Goal: Information Seeking & Learning: Compare options

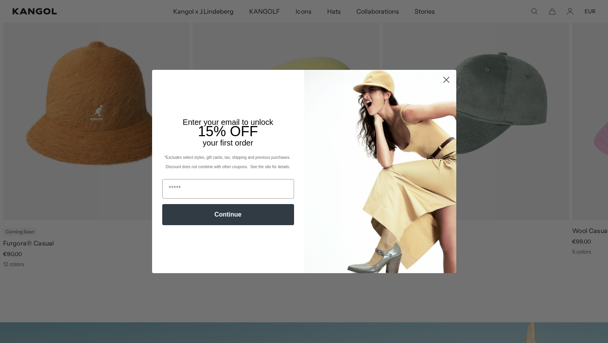
scroll to position [0, 161]
click at [443, 81] on circle "Close dialog" at bounding box center [445, 79] width 13 height 13
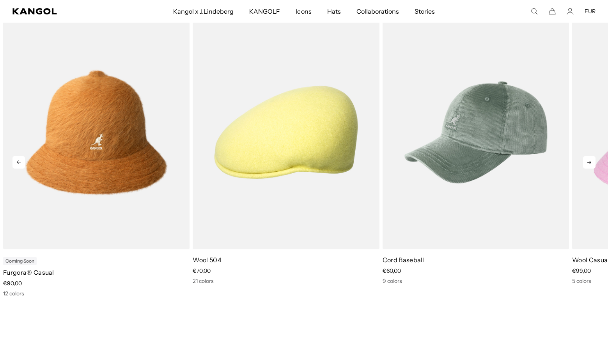
scroll to position [346, 0]
click at [589, 158] on icon at bounding box center [589, 162] width 12 height 12
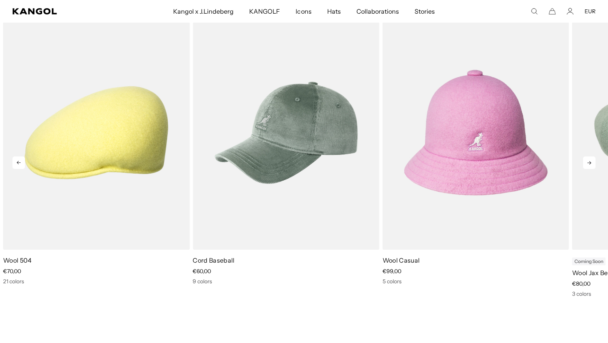
click at [589, 162] on icon at bounding box center [589, 162] width 12 height 12
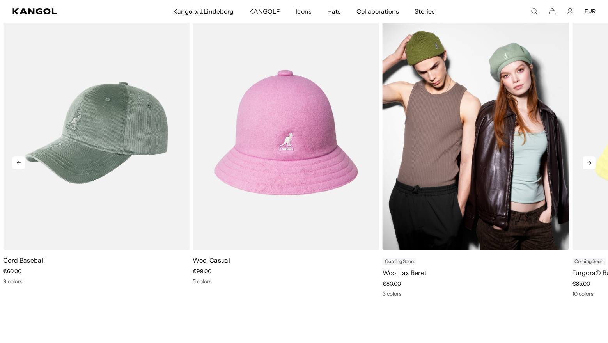
scroll to position [0, 161]
click at [469, 117] on img "5 of 11" at bounding box center [475, 133] width 186 height 234
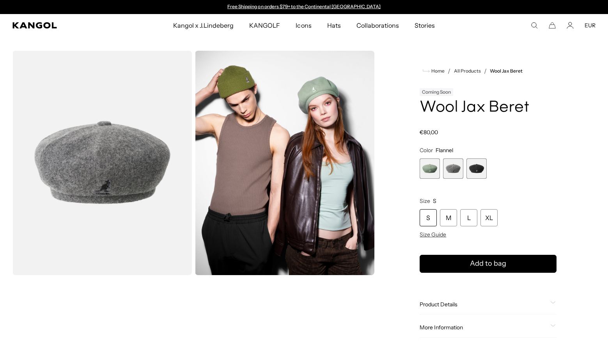
click at [444, 163] on span "2 of 3" at bounding box center [453, 168] width 20 height 20
click at [469, 170] on span "3 of 3" at bounding box center [476, 168] width 20 height 20
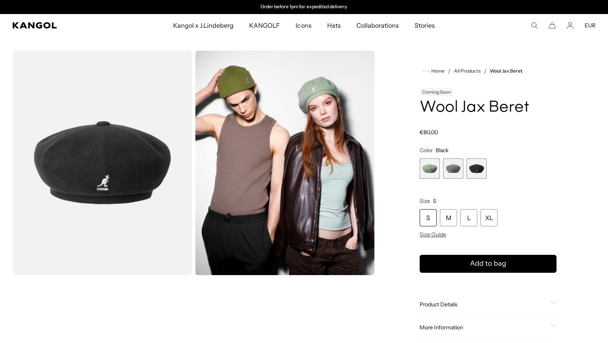
click at [461, 172] on span "2 of 3" at bounding box center [453, 168] width 20 height 20
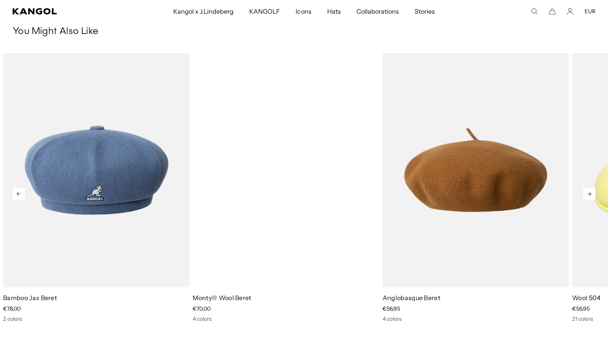
scroll to position [0, 161]
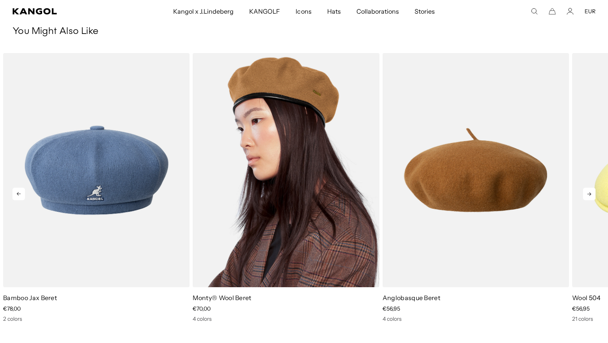
click at [310, 103] on img "2 of 5" at bounding box center [286, 170] width 186 height 234
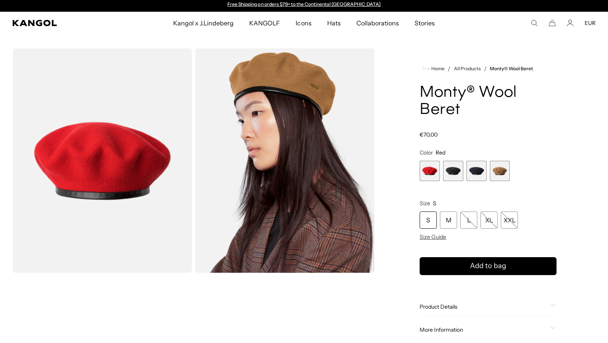
click at [126, 154] on img "Gallery Viewer" at bounding box center [101, 160] width 179 height 224
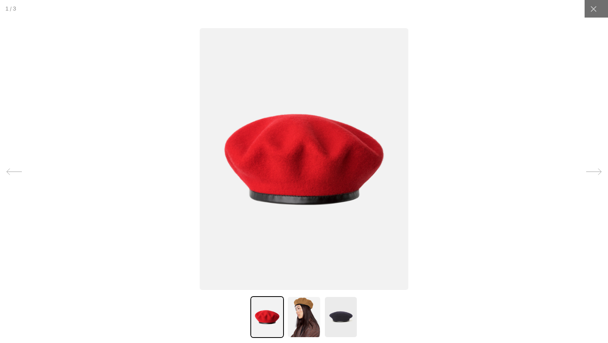
click at [350, 324] on img at bounding box center [341, 317] width 34 height 42
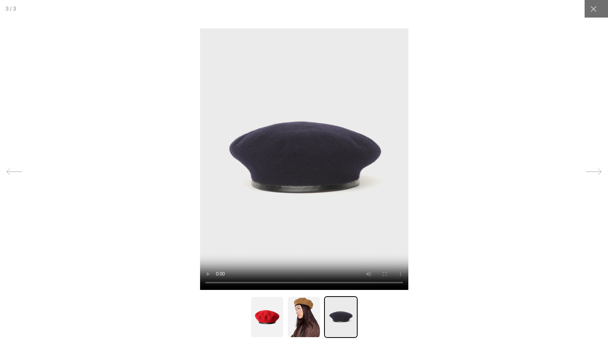
click at [274, 310] on img at bounding box center [267, 317] width 34 height 42
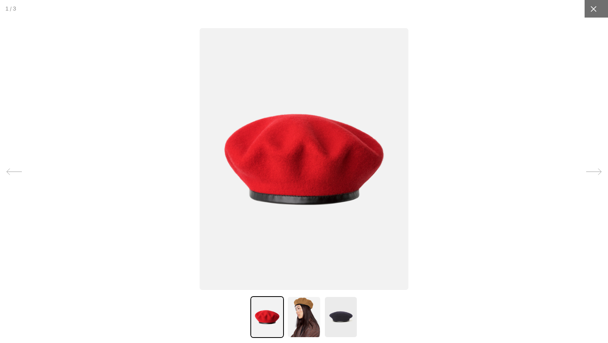
scroll to position [0, 161]
click at [590, 10] on icon at bounding box center [593, 9] width 8 height 8
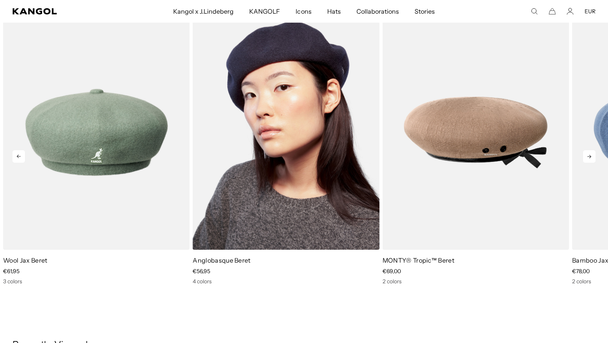
scroll to position [0, 0]
click at [246, 138] on img "2 of 5" at bounding box center [286, 132] width 186 height 234
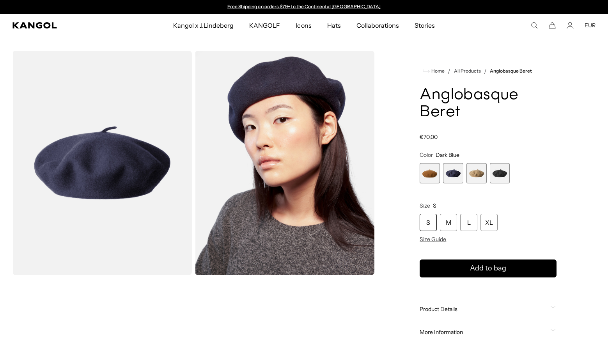
click at [453, 172] on span "2 of 4" at bounding box center [453, 173] width 20 height 20
click at [483, 177] on span "3 of 4" at bounding box center [476, 173] width 20 height 20
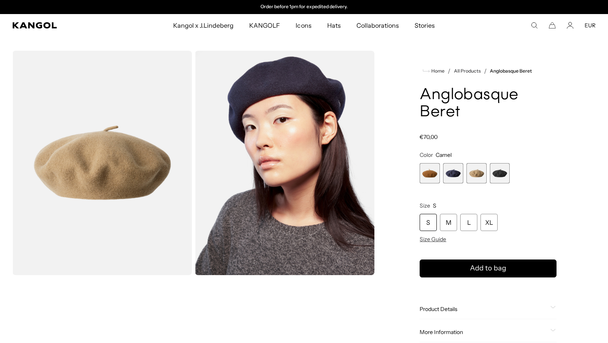
click at [504, 178] on span "4 of 4" at bounding box center [500, 173] width 20 height 20
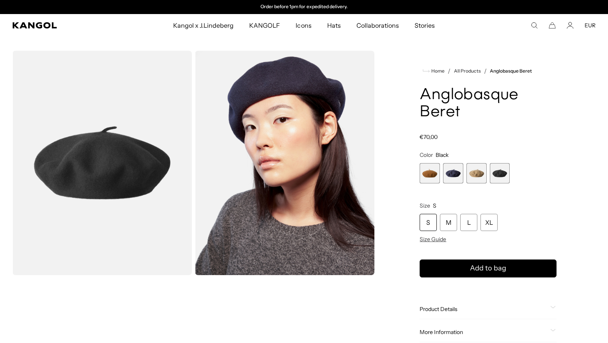
click at [433, 173] on span "1 of 4" at bounding box center [429, 173] width 20 height 20
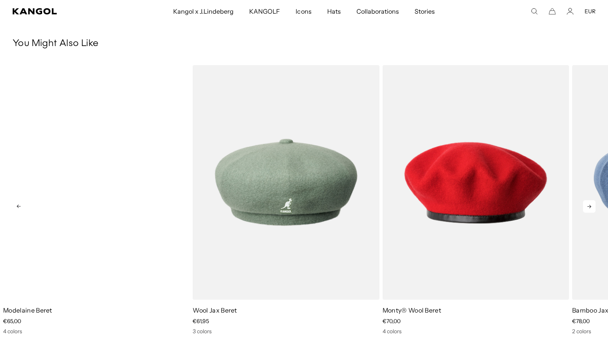
scroll to position [0, 161]
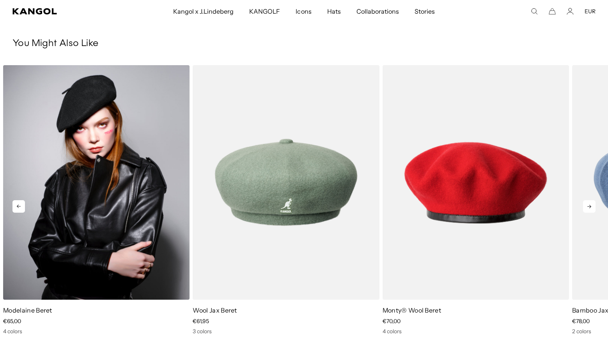
click at [138, 169] on img "1 of 5" at bounding box center [96, 182] width 186 height 234
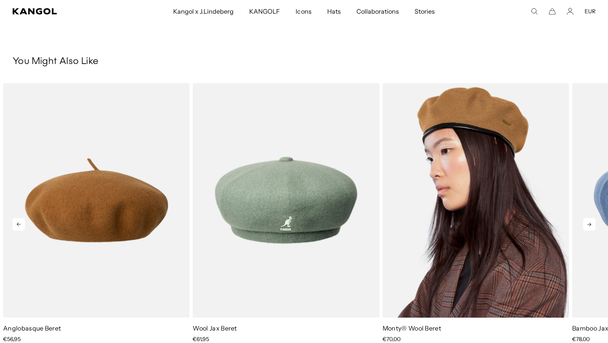
scroll to position [0, 161]
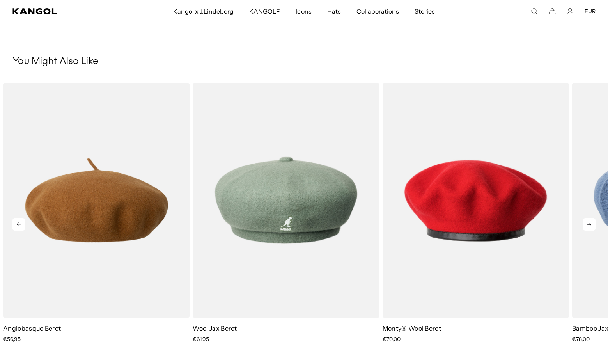
click at [589, 222] on icon at bounding box center [589, 224] width 12 height 12
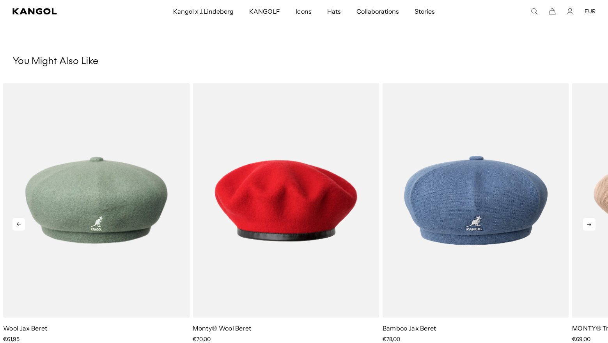
click at [589, 223] on icon at bounding box center [589, 225] width 4 height 4
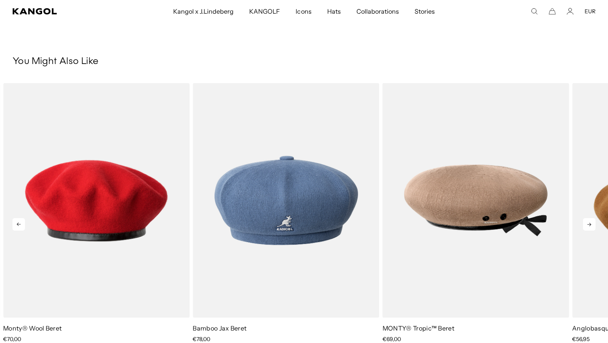
scroll to position [0, 0]
click at [589, 223] on icon at bounding box center [589, 225] width 4 height 4
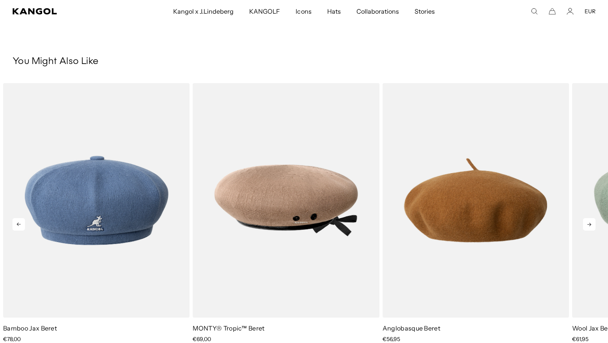
click at [589, 223] on icon at bounding box center [589, 225] width 4 height 4
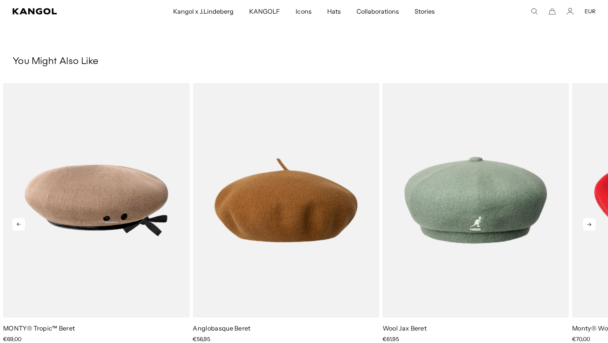
click at [589, 223] on icon at bounding box center [589, 225] width 4 height 4
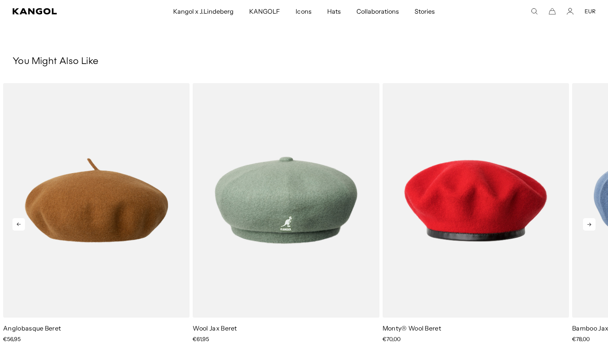
click at [589, 223] on icon at bounding box center [589, 225] width 4 height 4
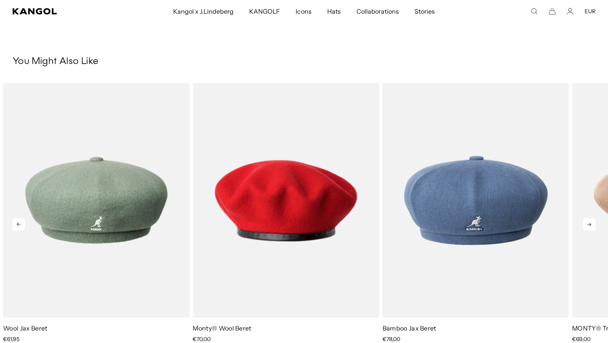
click at [589, 223] on icon at bounding box center [589, 225] width 4 height 4
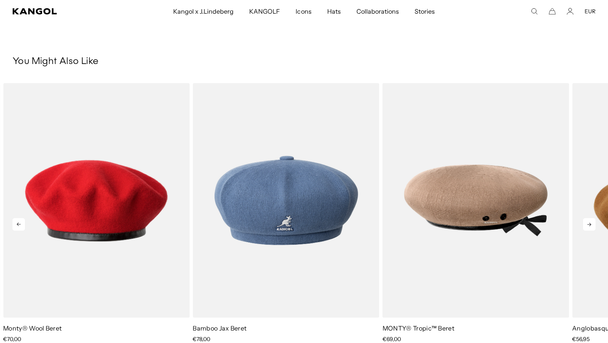
click at [589, 223] on icon at bounding box center [589, 225] width 4 height 4
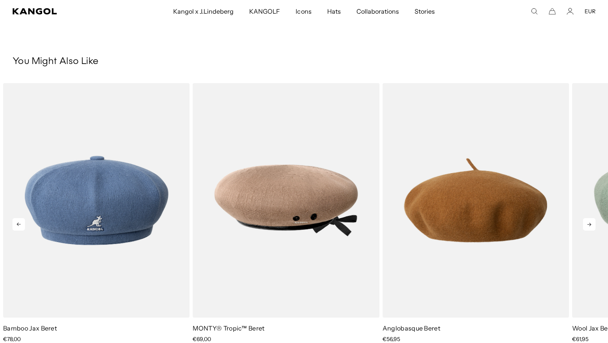
click at [589, 223] on icon at bounding box center [589, 225] width 4 height 4
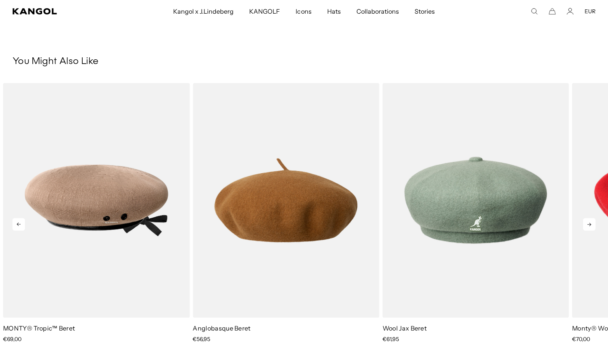
click at [589, 223] on icon at bounding box center [589, 225] width 4 height 4
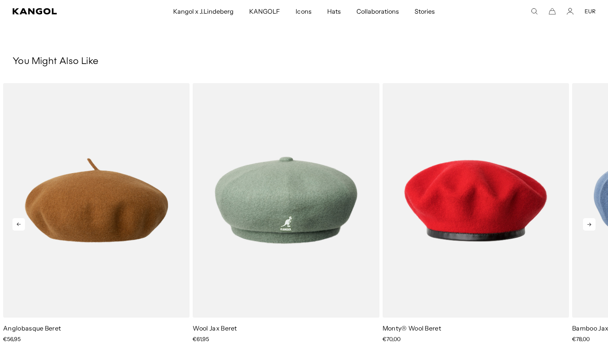
scroll to position [0, 0]
click at [589, 223] on icon at bounding box center [589, 225] width 4 height 4
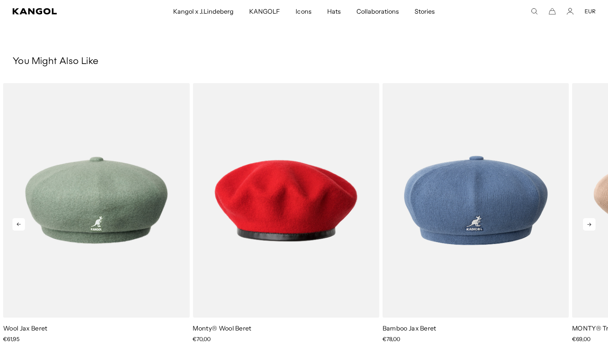
click at [589, 223] on icon at bounding box center [589, 225] width 4 height 4
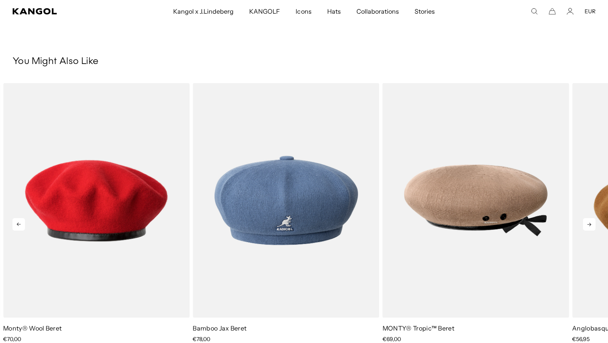
click at [589, 223] on icon at bounding box center [589, 225] width 4 height 4
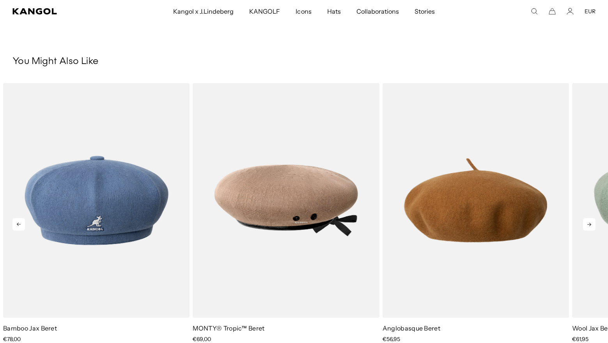
click at [589, 223] on icon at bounding box center [589, 225] width 4 height 4
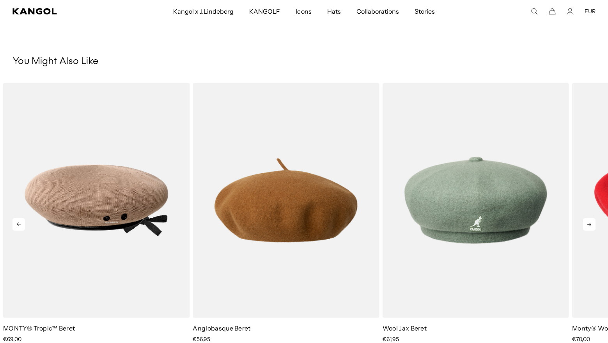
click at [589, 223] on icon at bounding box center [589, 225] width 4 height 4
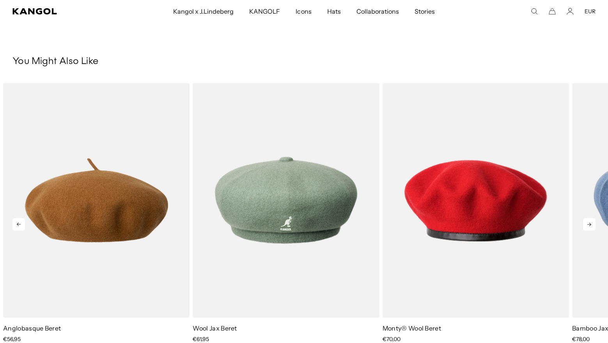
scroll to position [0, 161]
click at [589, 223] on icon at bounding box center [589, 225] width 4 height 4
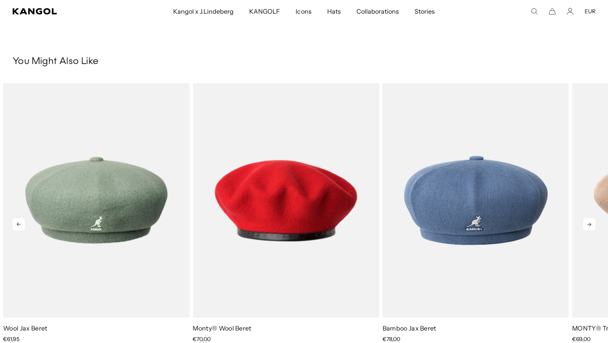
click at [589, 223] on icon at bounding box center [589, 225] width 4 height 4
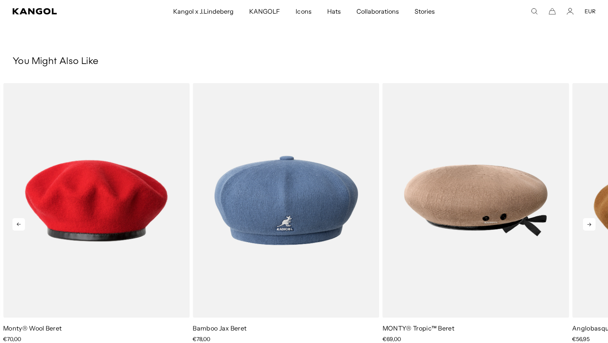
click at [589, 223] on icon at bounding box center [589, 225] width 4 height 4
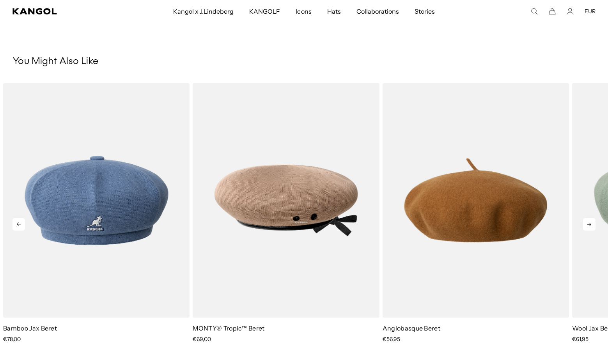
click at [589, 223] on icon at bounding box center [589, 225] width 4 height 4
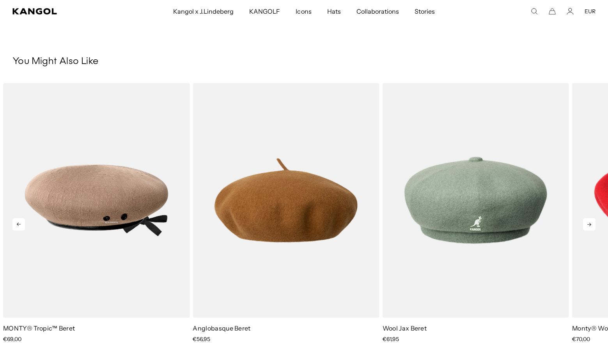
scroll to position [0, 0]
click at [589, 223] on icon at bounding box center [589, 225] width 4 height 4
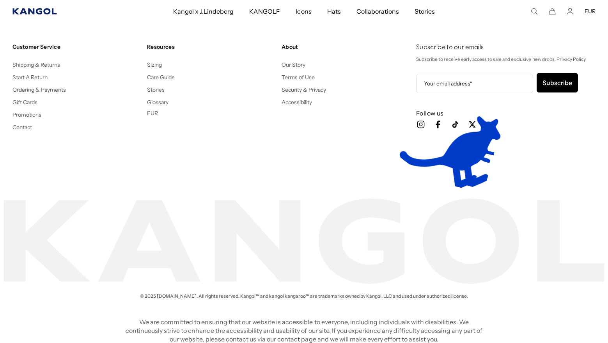
click at [33, 11] on icon "Kangol" at bounding box center [34, 11] width 44 height 6
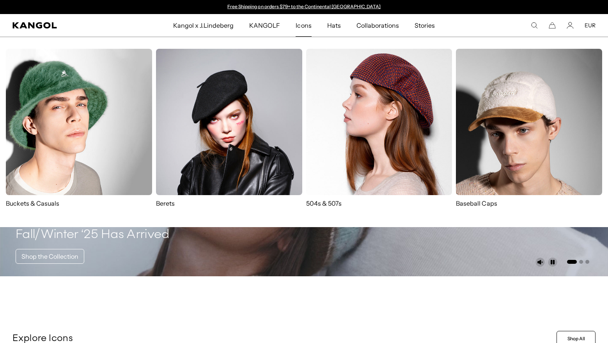
click at [341, 128] on img at bounding box center [379, 122] width 146 height 146
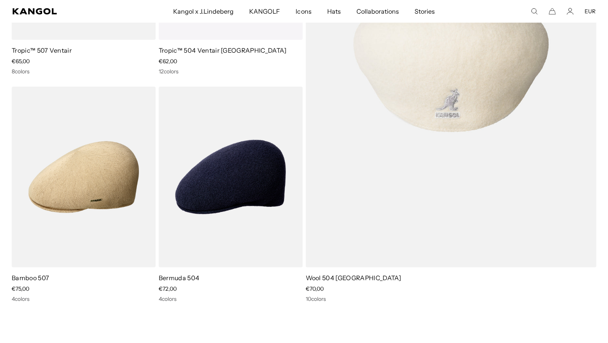
click at [385, 185] on img at bounding box center [451, 63] width 291 height 408
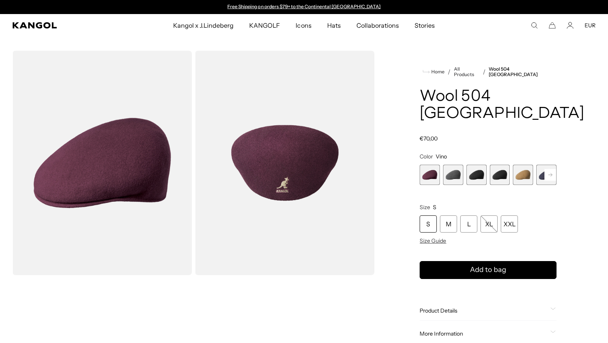
click at [550, 169] on rect at bounding box center [550, 175] width 12 height 12
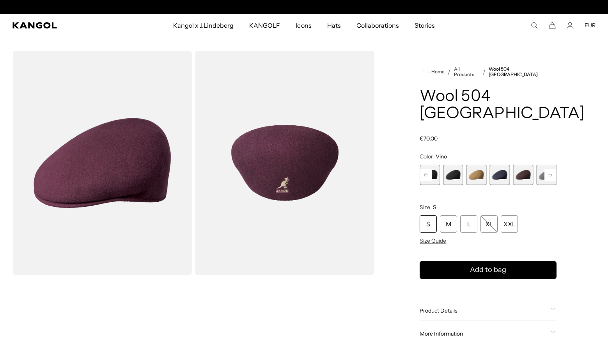
click at [550, 169] on rect at bounding box center [550, 175] width 12 height 12
click at [530, 165] on span "9 of 12" at bounding box center [523, 175] width 20 height 20
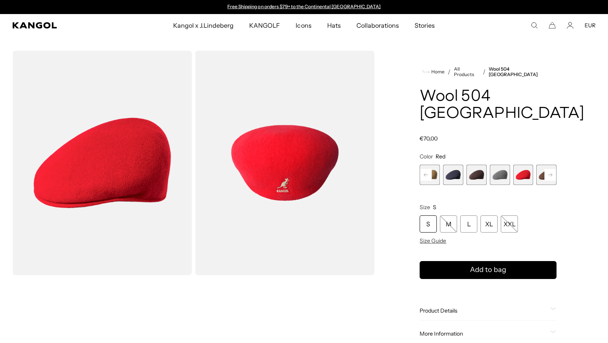
click at [549, 169] on rect at bounding box center [550, 175] width 12 height 12
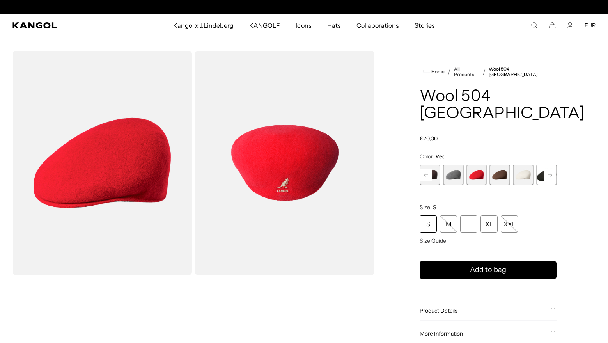
scroll to position [0, 161]
click at [549, 165] on span "12 of 12" at bounding box center [546, 175] width 20 height 20
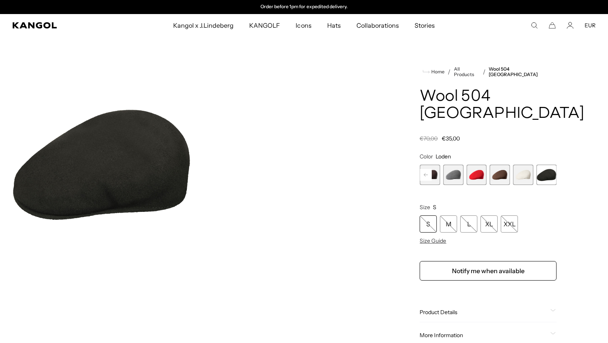
click at [479, 165] on span "9 of 12" at bounding box center [476, 175] width 20 height 20
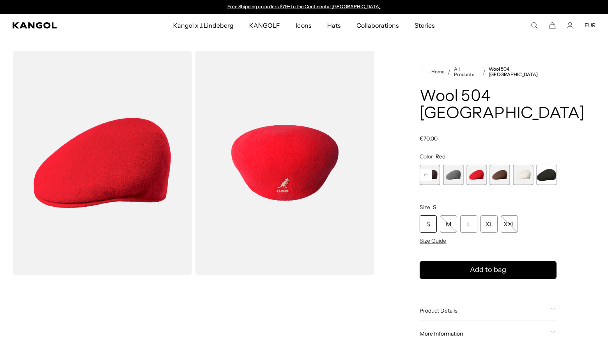
click at [527, 165] on span "11 of 12" at bounding box center [523, 175] width 20 height 20
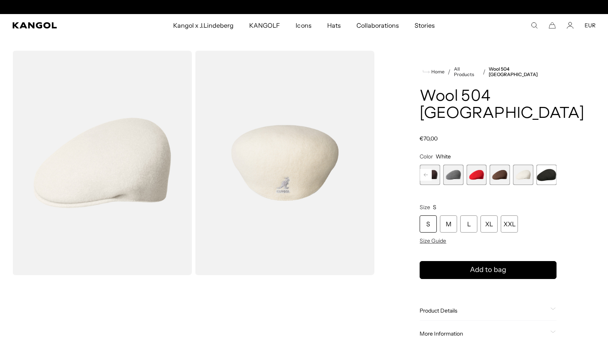
scroll to position [0, 161]
click at [478, 165] on span "9 of 12" at bounding box center [476, 175] width 20 height 20
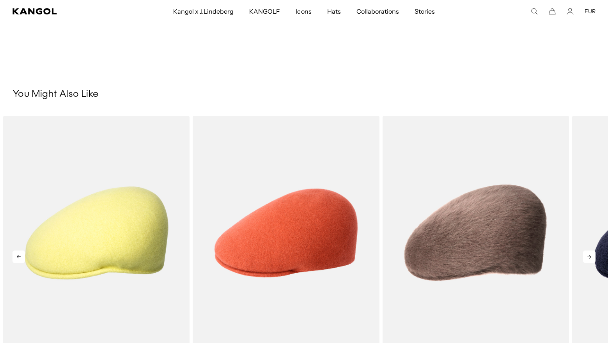
click at [592, 250] on icon at bounding box center [589, 256] width 12 height 12
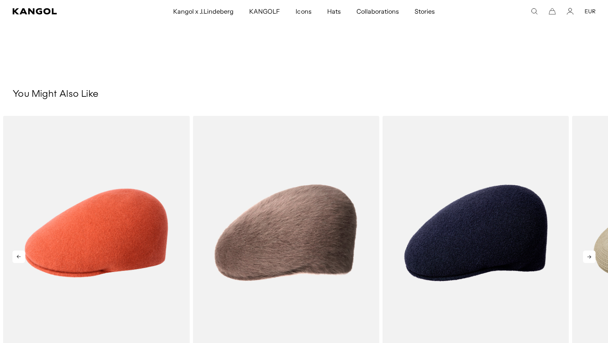
scroll to position [0, 161]
click at [592, 250] on icon at bounding box center [589, 256] width 12 height 12
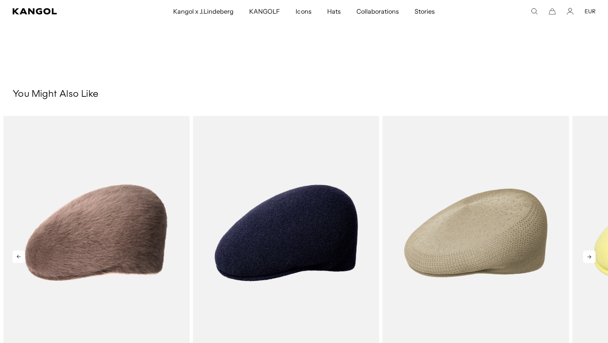
click at [592, 250] on icon at bounding box center [589, 256] width 12 height 12
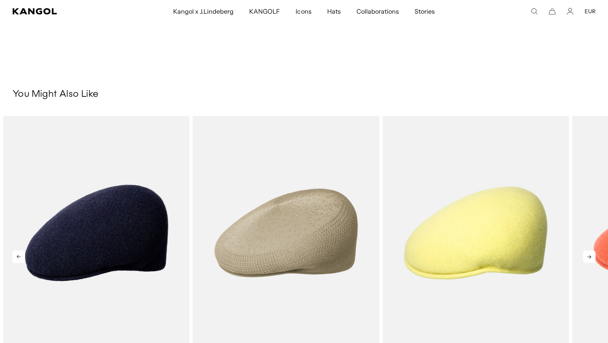
click at [592, 250] on icon at bounding box center [589, 256] width 12 height 12
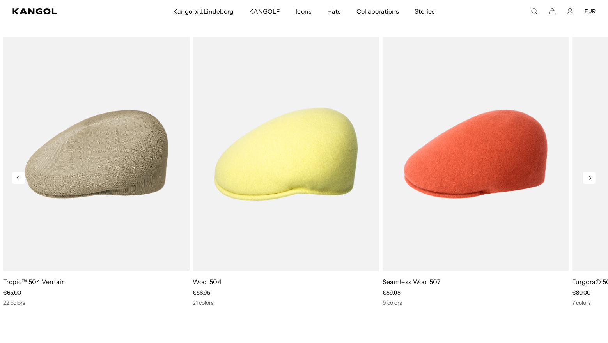
scroll to position [0, 0]
click at [589, 176] on icon at bounding box center [589, 178] width 4 height 4
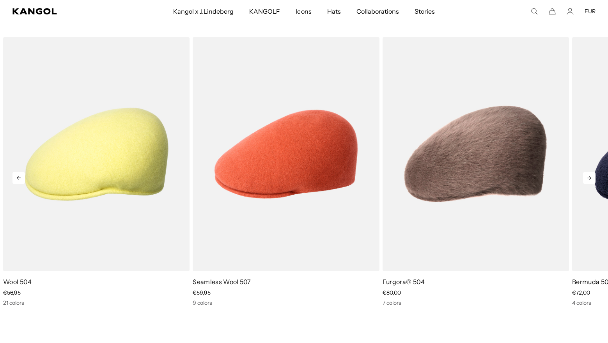
click at [589, 176] on icon at bounding box center [589, 178] width 4 height 4
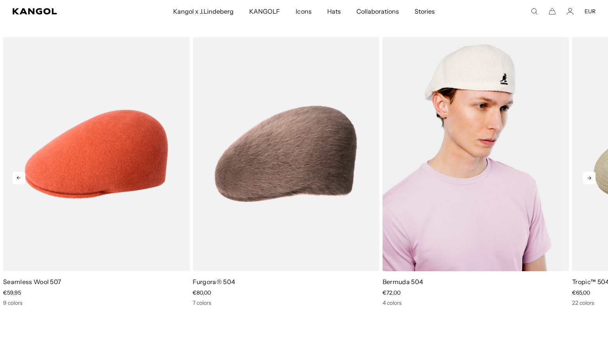
click at [510, 187] on img "4 of 5" at bounding box center [475, 154] width 186 height 234
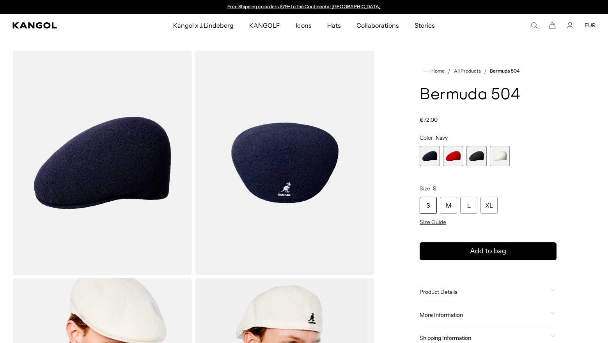
click at [452, 157] on span "2 of 4" at bounding box center [453, 156] width 20 height 20
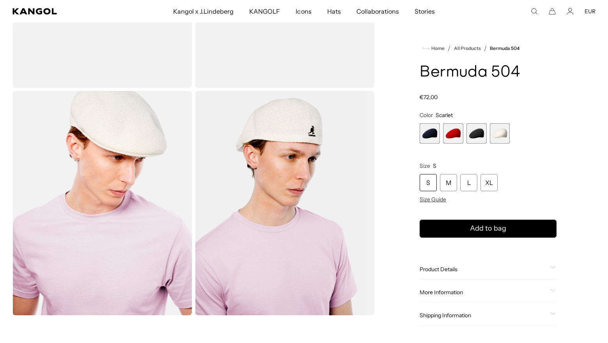
click at [495, 134] on span "4 of 4" at bounding box center [500, 133] width 20 height 20
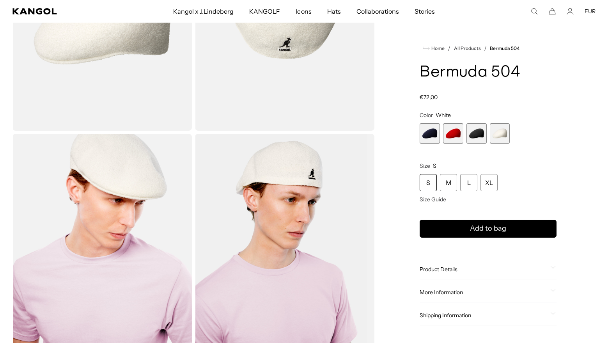
click at [458, 134] on span "2 of 4" at bounding box center [453, 133] width 20 height 20
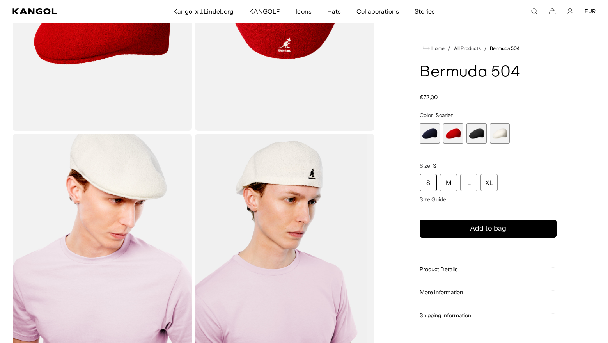
click at [501, 134] on span "4 of 4" at bounding box center [500, 133] width 20 height 20
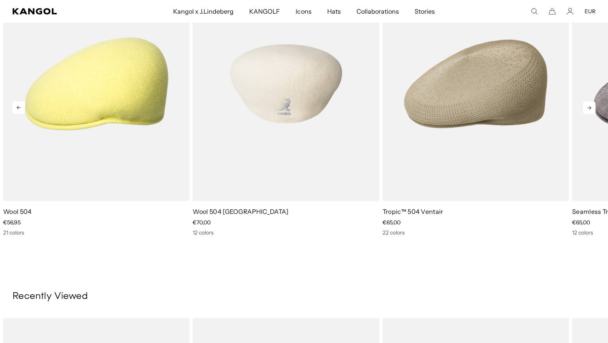
click at [309, 156] on img "2 of 5" at bounding box center [286, 84] width 186 height 234
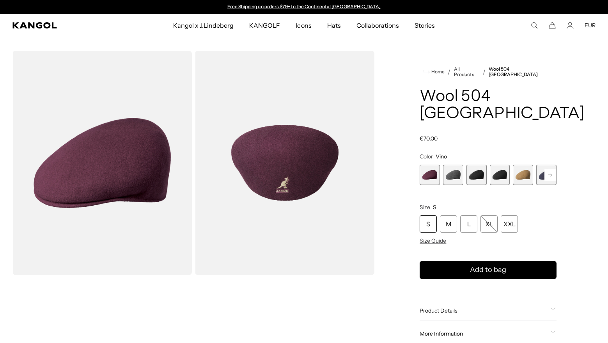
click at [553, 169] on rect at bounding box center [550, 175] width 12 height 12
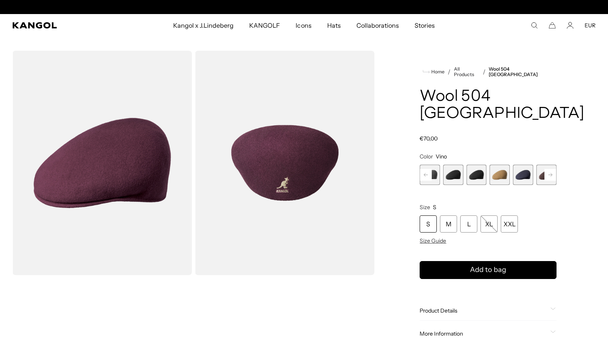
click at [553, 169] on rect at bounding box center [550, 175] width 12 height 12
click at [526, 165] on span "9 of 12" at bounding box center [523, 175] width 20 height 20
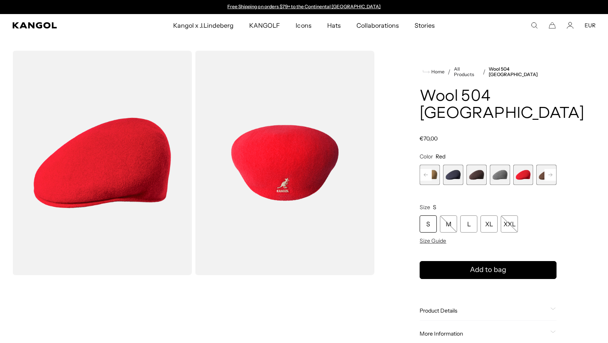
click at [548, 173] on icon at bounding box center [550, 174] width 4 height 3
click at [548, 165] on div "Previous Next Vino Variant sold out or unavailable Dark Flannel Variant sold ou…" at bounding box center [487, 175] width 137 height 20
click at [526, 165] on span "11 of 12" at bounding box center [523, 175] width 20 height 20
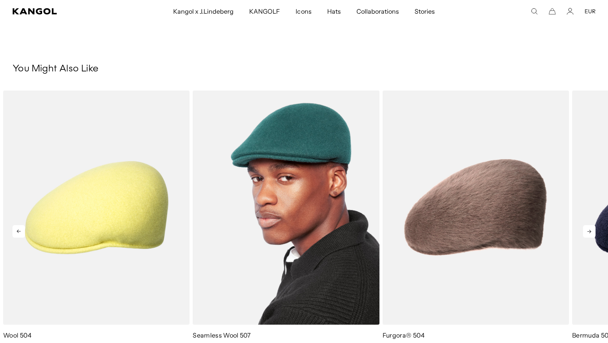
scroll to position [0, 161]
click at [298, 168] on img "2 of 5" at bounding box center [286, 207] width 186 height 234
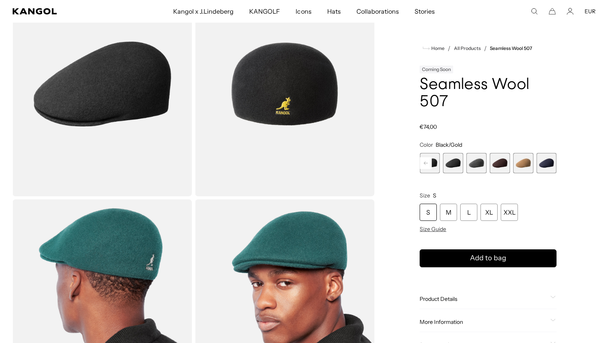
scroll to position [0, 161]
click at [424, 160] on rect at bounding box center [426, 163] width 12 height 12
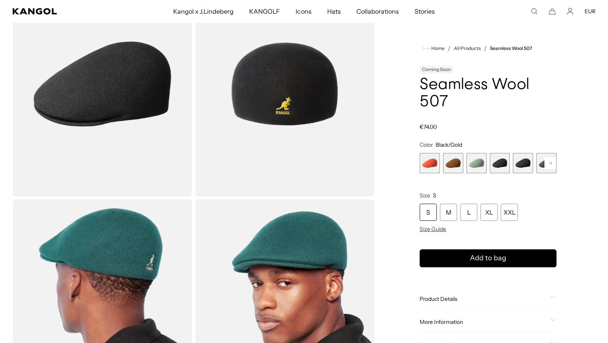
click at [424, 160] on span "1 of 9" at bounding box center [429, 163] width 20 height 20
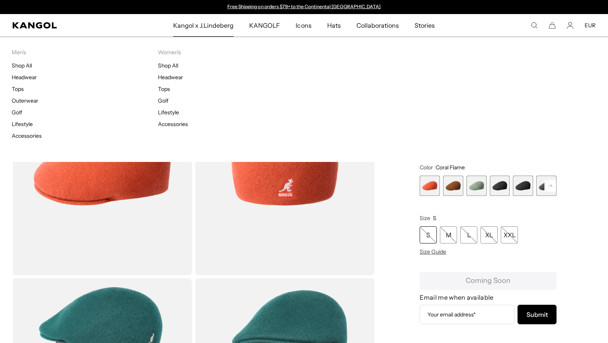
click at [231, 22] on span "Kangol x J.Lindeberg" at bounding box center [203, 25] width 61 height 23
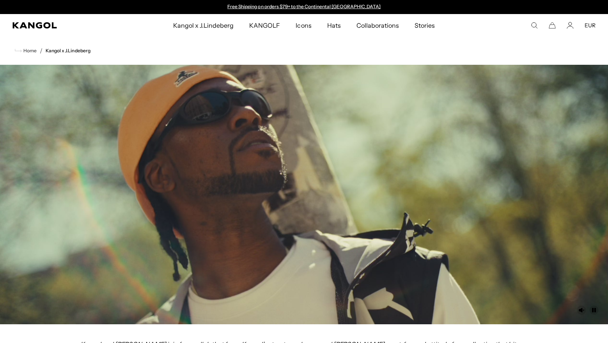
click at [77, 131] on video at bounding box center [304, 194] width 608 height 259
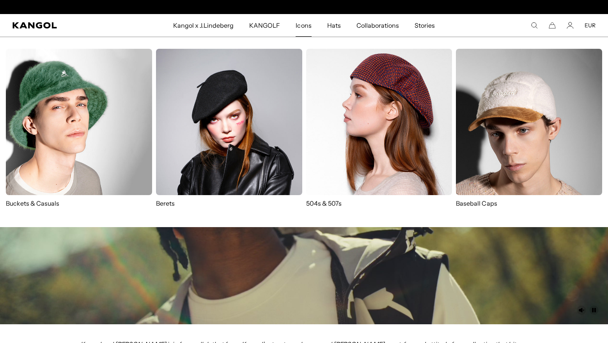
click at [117, 111] on img at bounding box center [79, 122] width 146 height 146
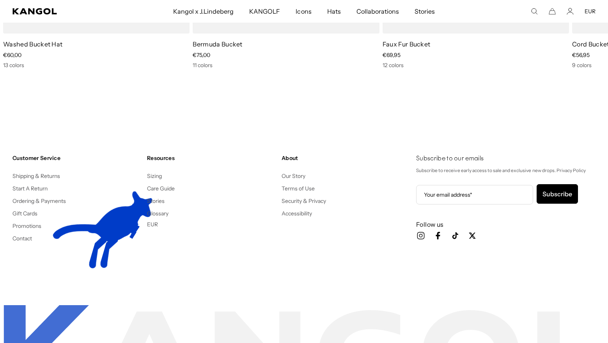
scroll to position [2459, 0]
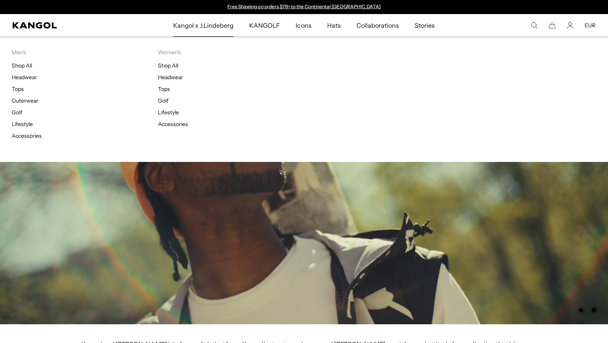
click at [222, 29] on span "Kangol x J.Lindeberg" at bounding box center [203, 25] width 61 height 23
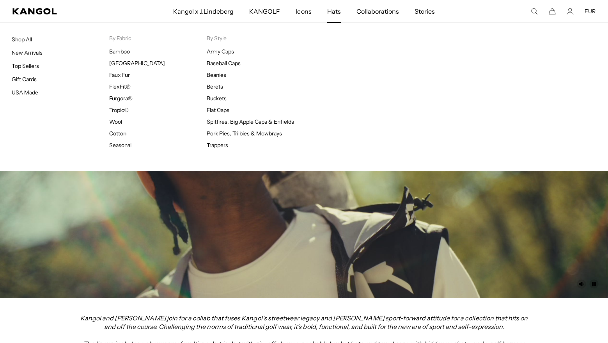
click at [322, 14] on link "Hats" at bounding box center [333, 11] width 29 height 23
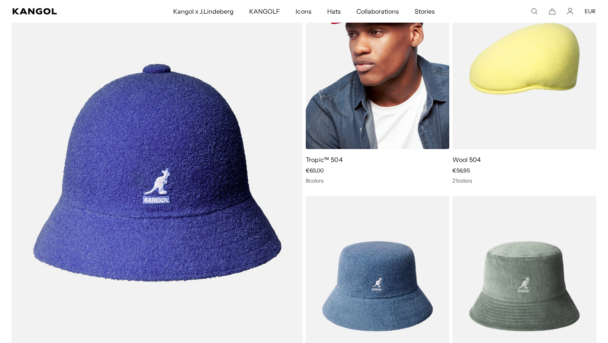
scroll to position [0, 161]
click at [375, 81] on img at bounding box center [378, 58] width 144 height 180
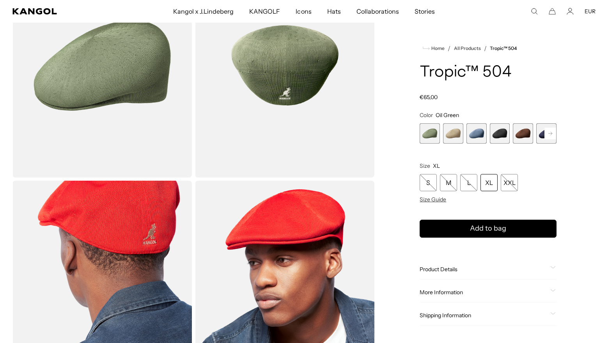
scroll to position [149, 0]
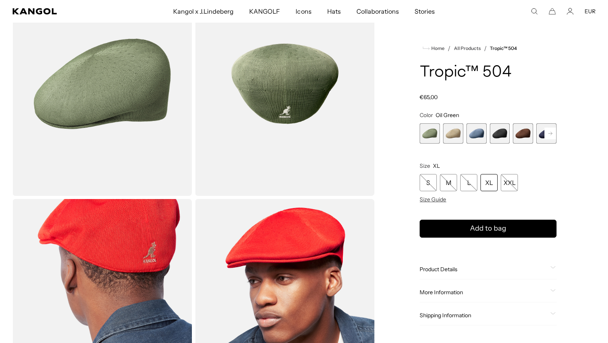
scroll to position [0, 161]
click at [551, 135] on rect at bounding box center [550, 133] width 12 height 12
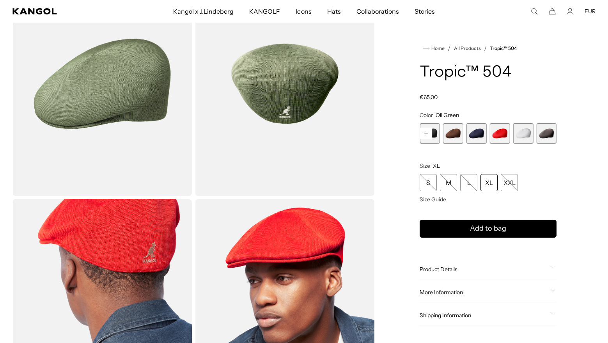
click at [527, 137] on span "8 of 9" at bounding box center [523, 133] width 20 height 20
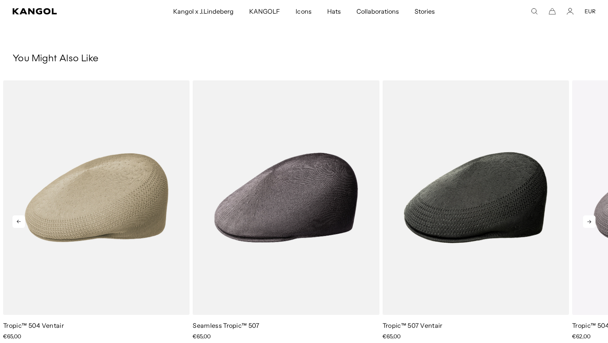
click at [585, 219] on icon at bounding box center [589, 221] width 12 height 12
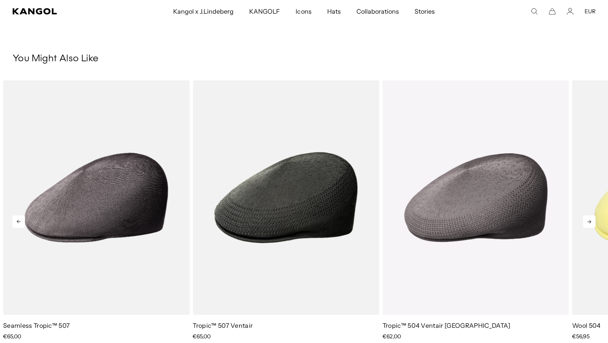
click at [585, 219] on icon at bounding box center [589, 221] width 12 height 12
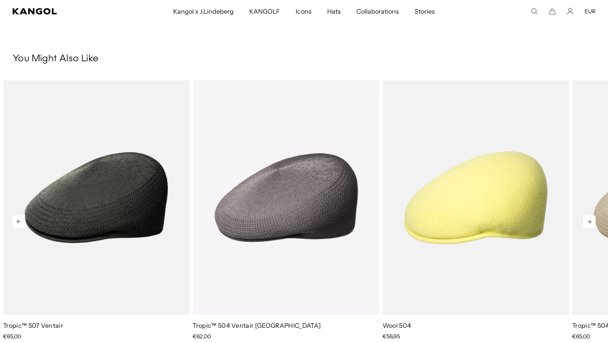
scroll to position [0, 161]
click at [585, 220] on icon at bounding box center [589, 221] width 12 height 12
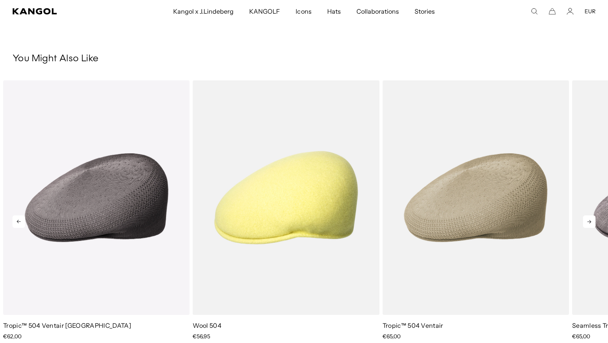
click at [585, 221] on icon at bounding box center [589, 221] width 12 height 12
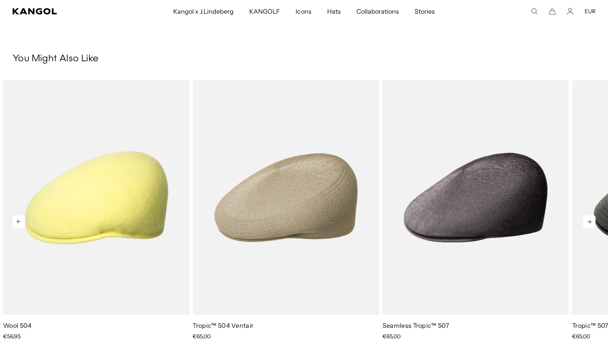
click at [585, 221] on icon at bounding box center [589, 221] width 12 height 12
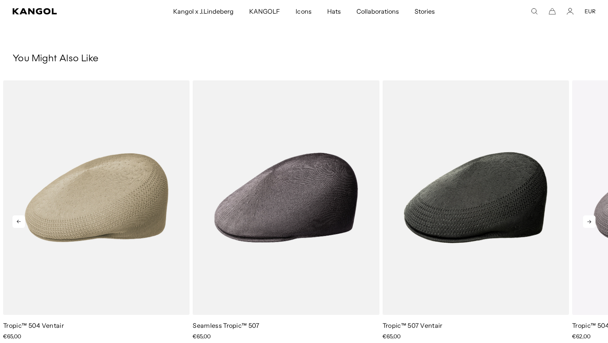
click at [585, 221] on icon at bounding box center [589, 221] width 12 height 12
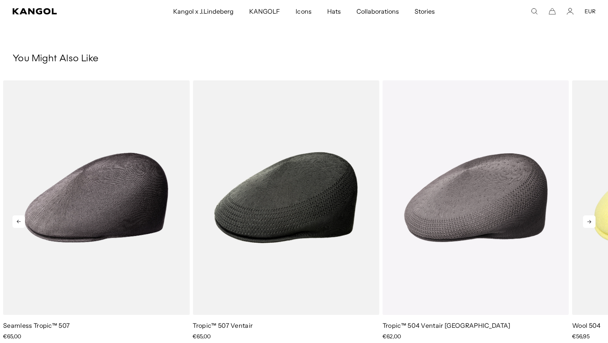
scroll to position [0, 0]
click at [585, 221] on icon at bounding box center [589, 221] width 12 height 12
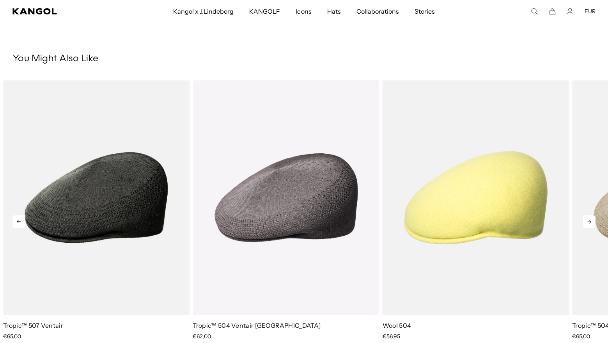
click at [585, 221] on icon at bounding box center [589, 221] width 12 height 12
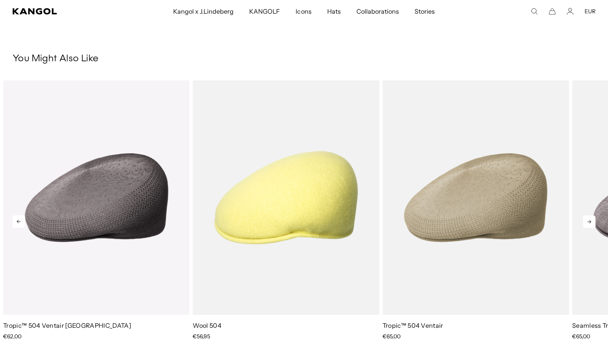
click at [585, 221] on icon at bounding box center [589, 221] width 12 height 12
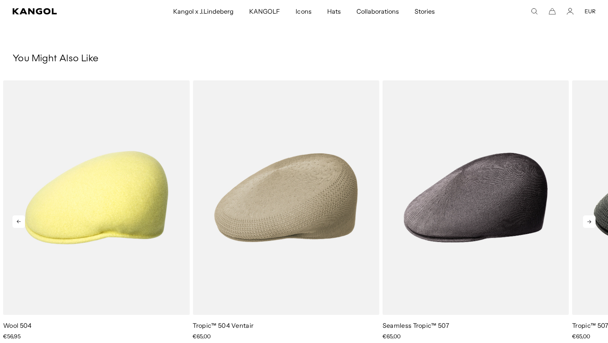
click at [585, 221] on icon at bounding box center [589, 221] width 12 height 12
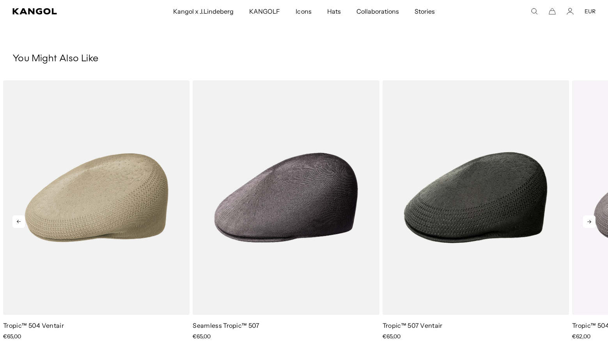
click at [585, 221] on icon at bounding box center [589, 221] width 12 height 12
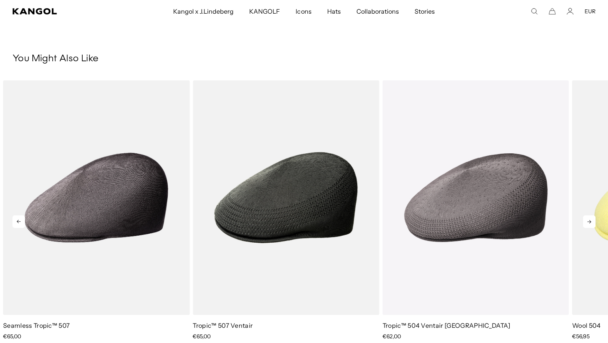
click at [585, 221] on icon at bounding box center [589, 221] width 12 height 12
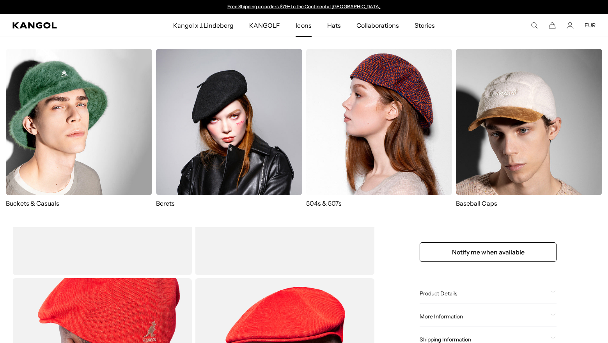
click at [211, 148] on img at bounding box center [229, 122] width 146 height 146
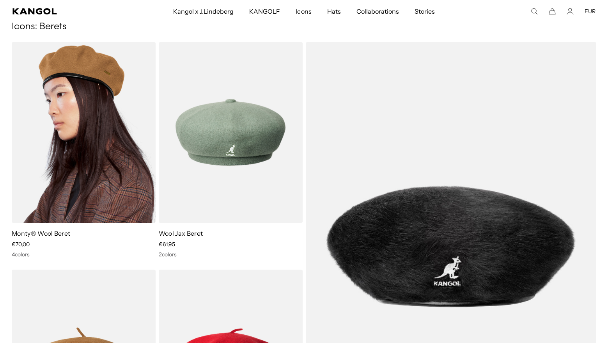
scroll to position [0, 161]
click at [39, 151] on img at bounding box center [84, 132] width 144 height 180
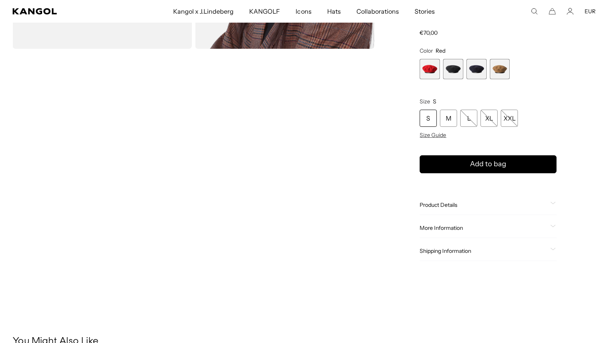
scroll to position [232, 0]
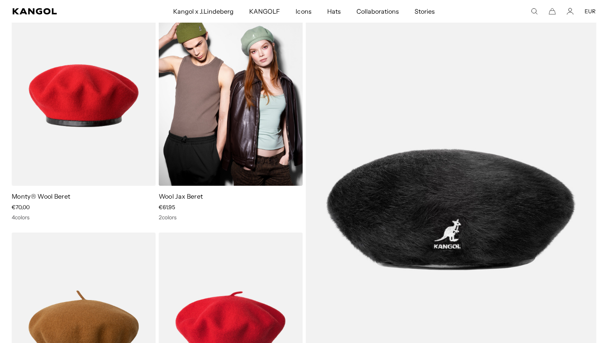
click at [243, 148] on img at bounding box center [231, 95] width 144 height 180
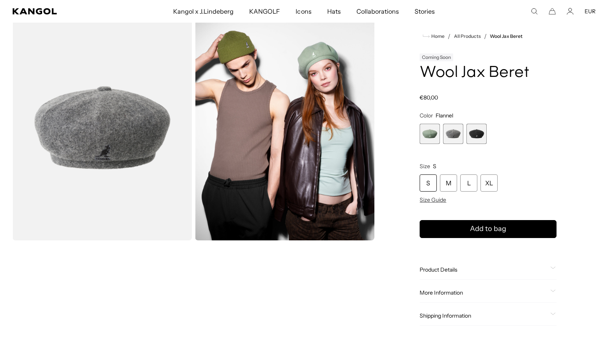
scroll to position [0, 161]
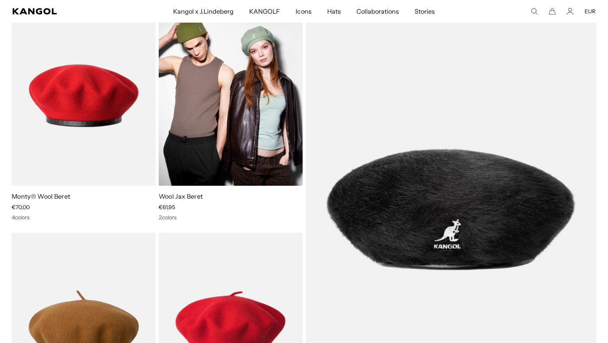
click at [234, 141] on img at bounding box center [231, 95] width 144 height 180
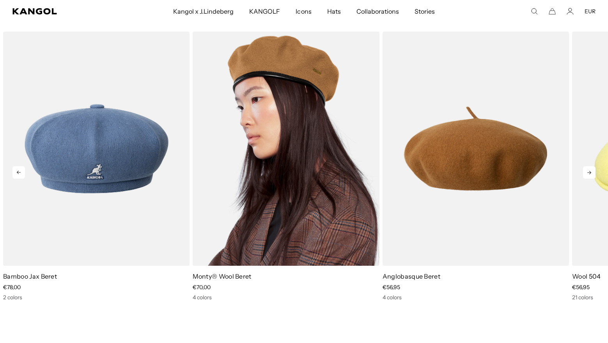
click at [249, 145] on img "2 of 5" at bounding box center [286, 149] width 186 height 234
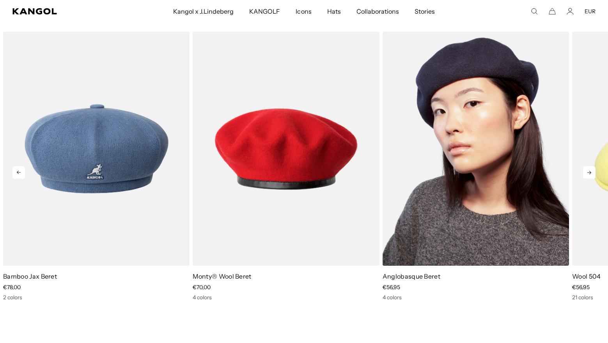
click at [468, 203] on img "3 of 5" at bounding box center [475, 149] width 186 height 234
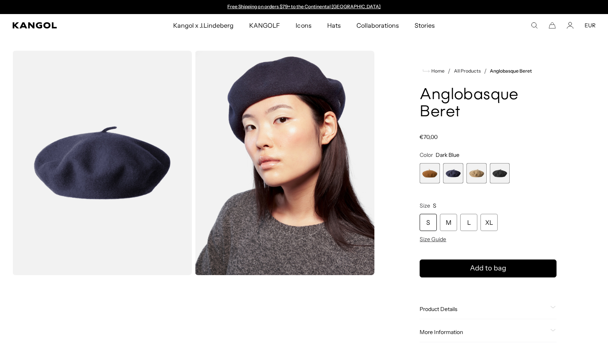
click at [474, 177] on span "3 of 4" at bounding box center [476, 173] width 20 height 20
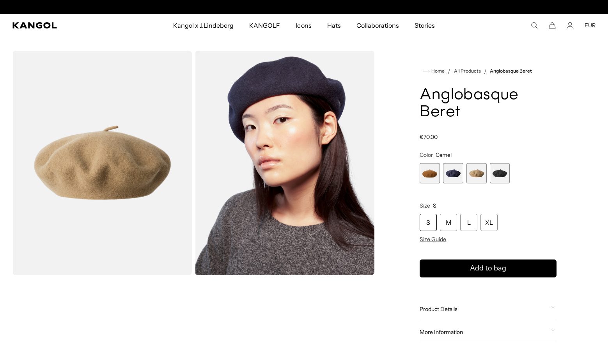
scroll to position [0, 161]
click at [455, 175] on span "2 of 4" at bounding box center [453, 173] width 20 height 20
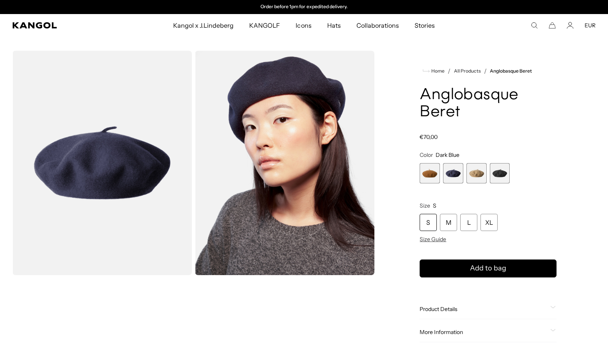
click at [432, 175] on span "1 of 4" at bounding box center [429, 173] width 20 height 20
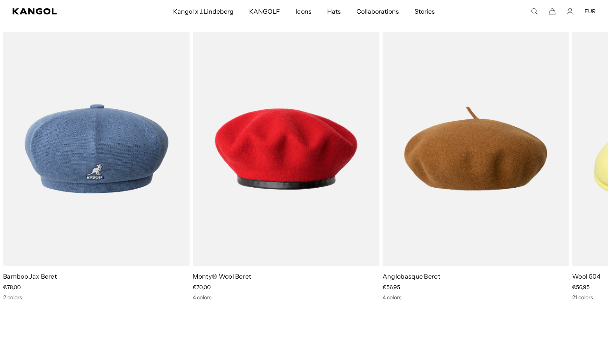
scroll to position [435, 0]
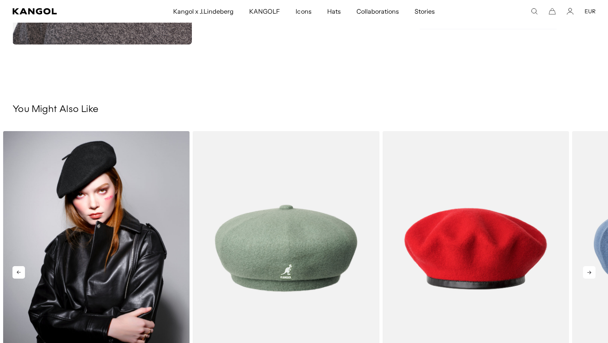
click at [95, 242] on img "1 of 5" at bounding box center [96, 248] width 186 height 234
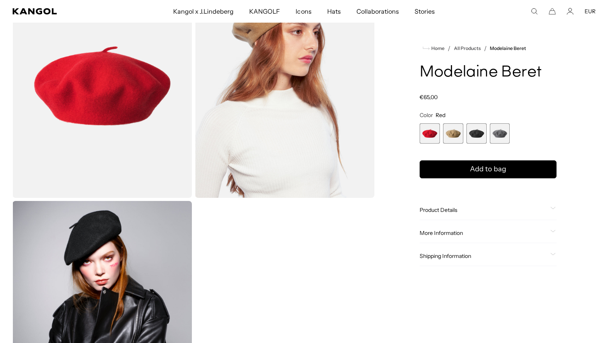
scroll to position [0, 161]
click at [424, 138] on span "1 of 4" at bounding box center [429, 133] width 20 height 20
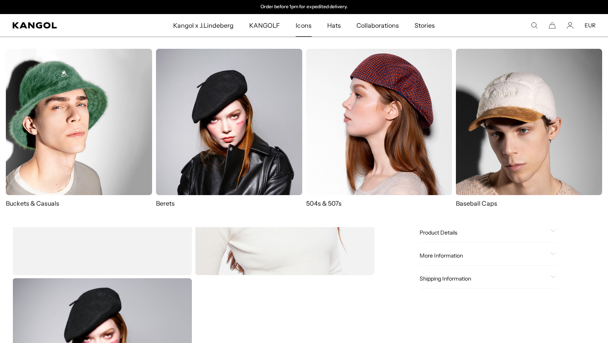
click at [337, 86] on img at bounding box center [379, 122] width 146 height 146
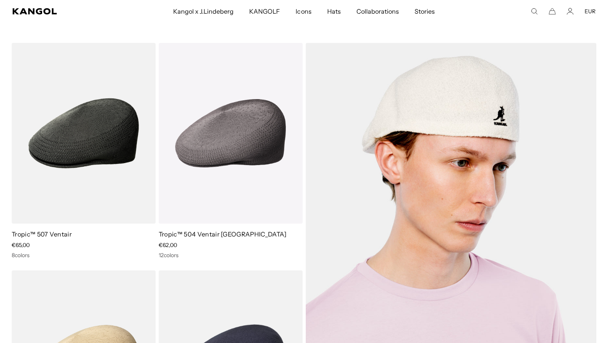
scroll to position [0, 161]
click at [439, 98] on img at bounding box center [451, 247] width 291 height 408
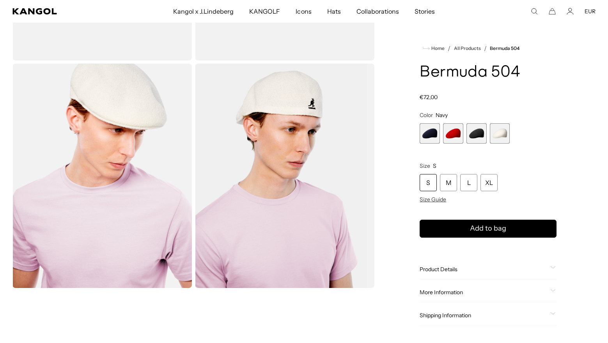
click at [450, 141] on span "2 of 4" at bounding box center [453, 133] width 20 height 20
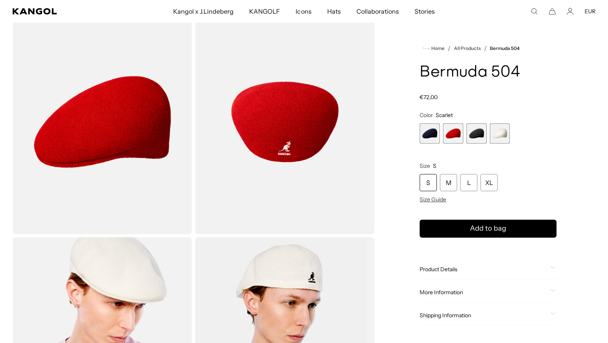
click at [331, 264] on img "Gallery Viewer" at bounding box center [284, 349] width 179 height 224
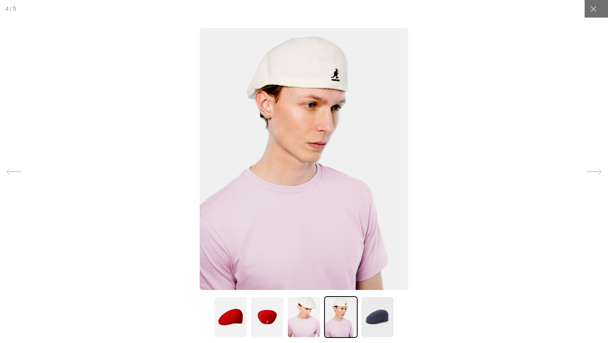
click at [314, 59] on img at bounding box center [304, 159] width 209 height 262
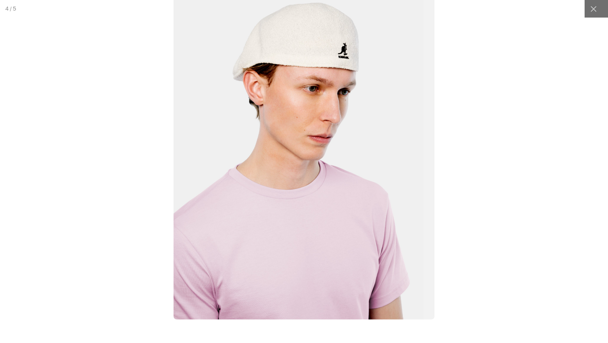
scroll to position [0, 161]
click at [314, 59] on img at bounding box center [303, 155] width 261 height 327
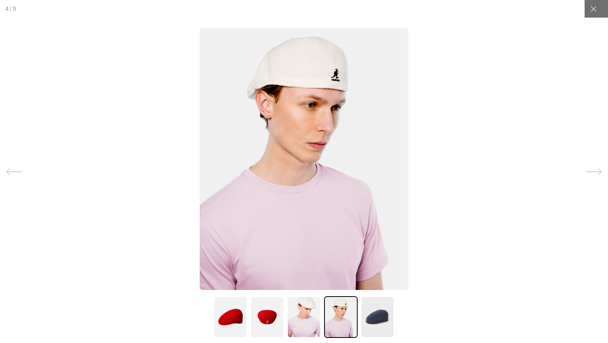
click at [317, 48] on img at bounding box center [304, 159] width 209 height 262
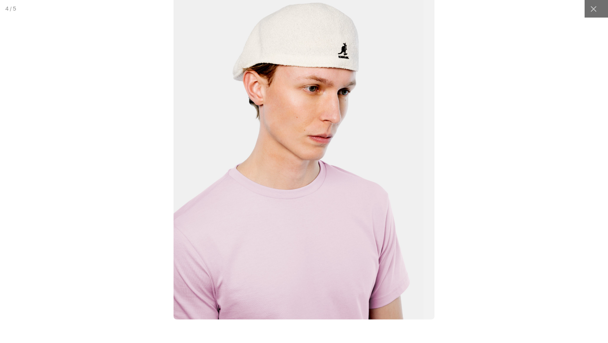
click at [317, 48] on img at bounding box center [303, 155] width 261 height 327
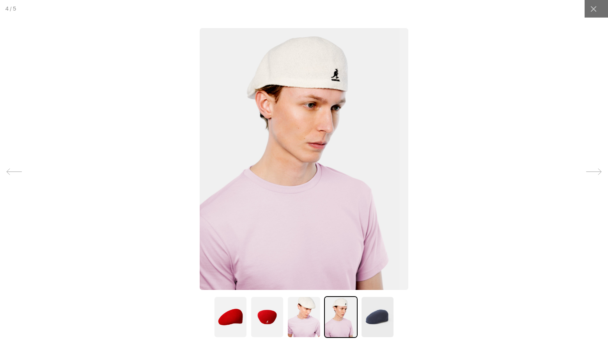
scroll to position [0, 0]
click at [151, 173] on div at bounding box center [304, 171] width 608 height 343
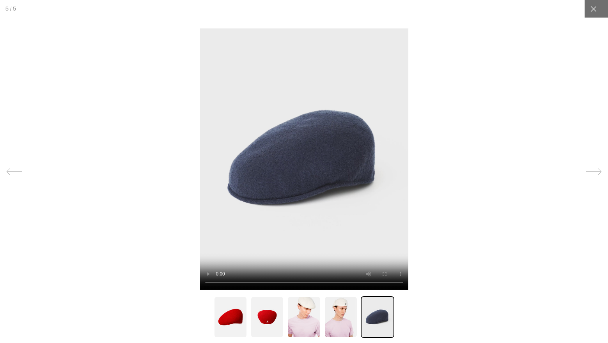
click at [106, 207] on div at bounding box center [304, 171] width 608 height 343
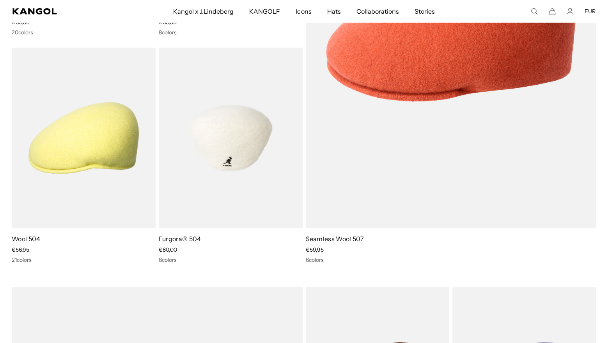
click at [195, 139] on img at bounding box center [231, 138] width 144 height 180
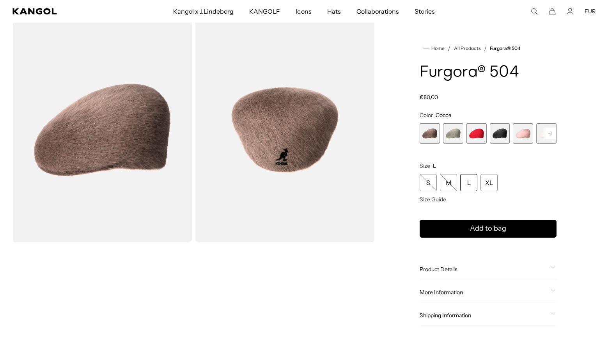
scroll to position [0, 161]
click at [541, 133] on span "6 of 7" at bounding box center [546, 133] width 20 height 20
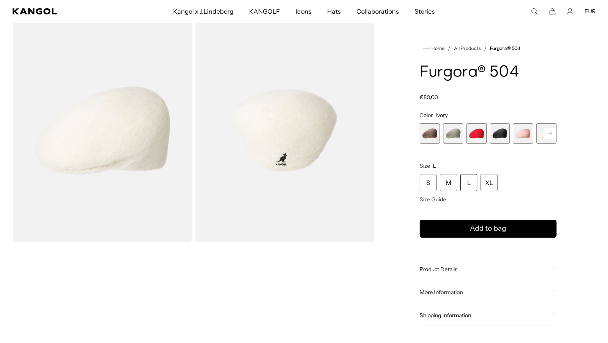
click at [267, 137] on img "Gallery Viewer" at bounding box center [284, 130] width 179 height 224
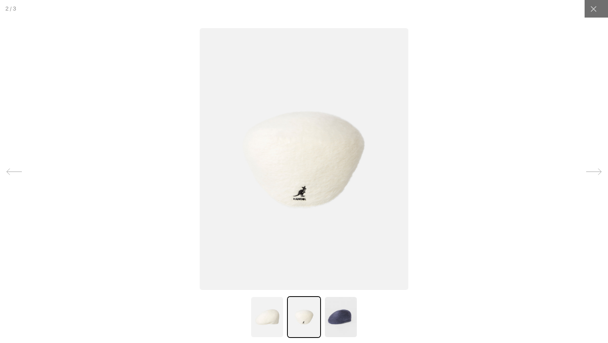
click at [121, 192] on div at bounding box center [304, 171] width 608 height 343
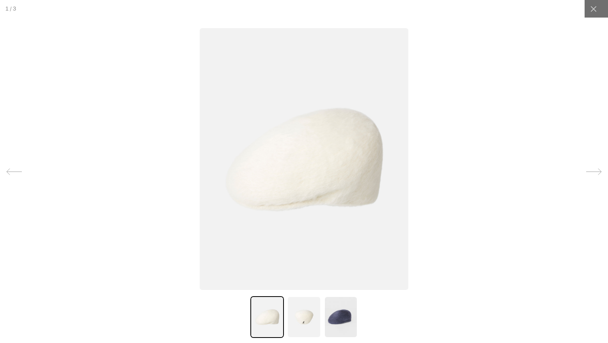
click at [121, 192] on div at bounding box center [304, 171] width 608 height 343
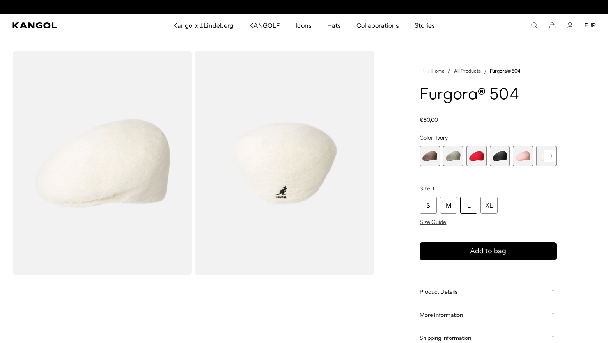
click at [478, 157] on span "3 of 7" at bounding box center [476, 156] width 20 height 20
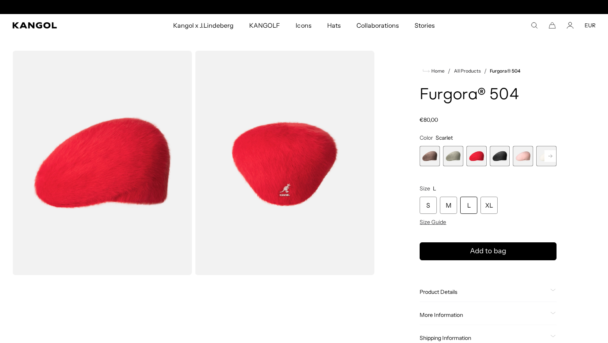
scroll to position [0, 161]
